Goal: Task Accomplishment & Management: Manage account settings

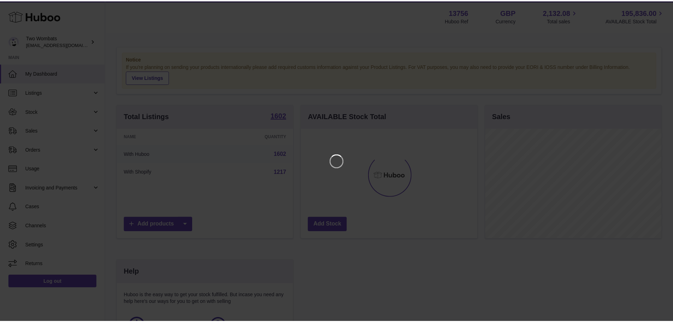
scroll to position [110, 178]
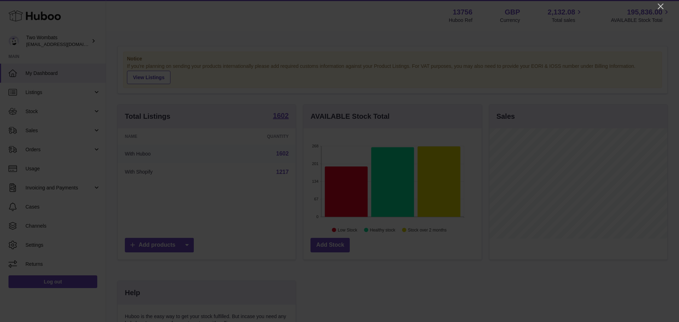
click at [655, 8] on div at bounding box center [339, 161] width 679 height 322
click at [658, 8] on icon "Close" at bounding box center [660, 6] width 8 height 8
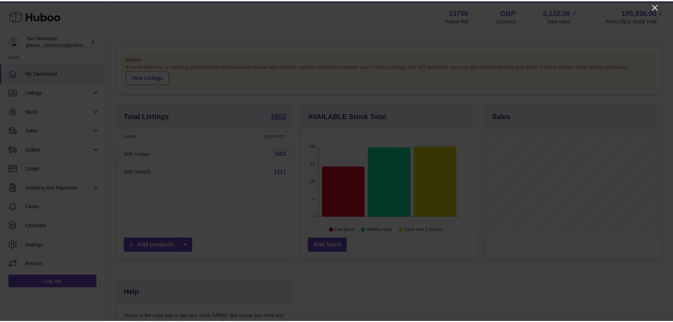
scroll to position [353379, 353313]
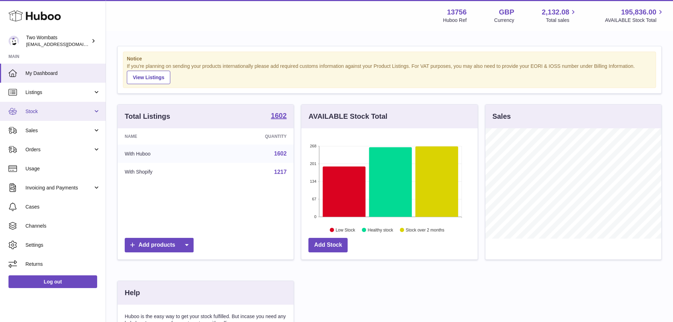
click at [69, 111] on span "Stock" at bounding box center [59, 111] width 68 height 7
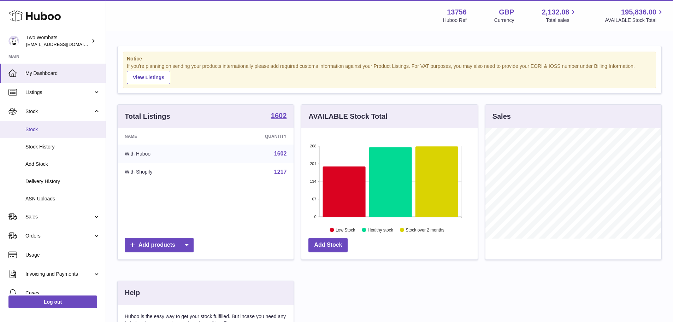
click at [62, 128] on span "Stock" at bounding box center [62, 129] width 75 height 7
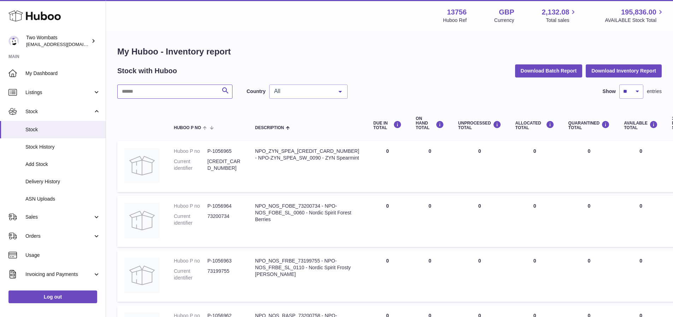
click at [148, 87] on input "text" at bounding box center [174, 91] width 115 height 14
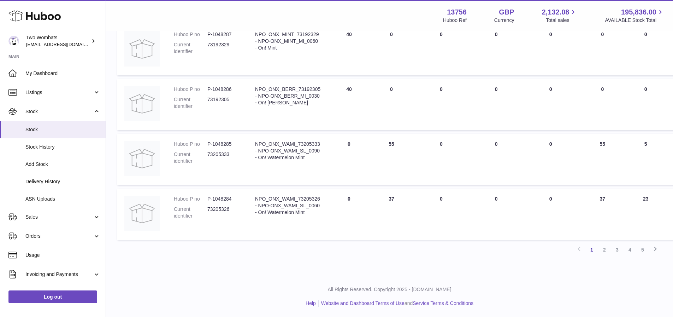
scroll to position [445, 0]
type input "***"
